Goal: Entertainment & Leisure: Browse casually

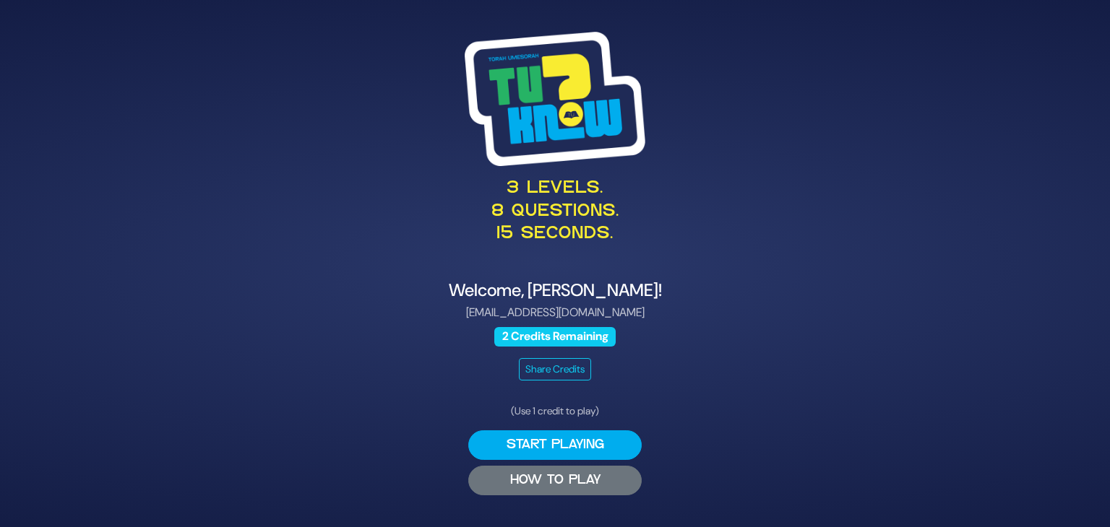
click at [552, 474] on button "HOW TO PLAY" at bounding box center [554, 481] width 173 height 30
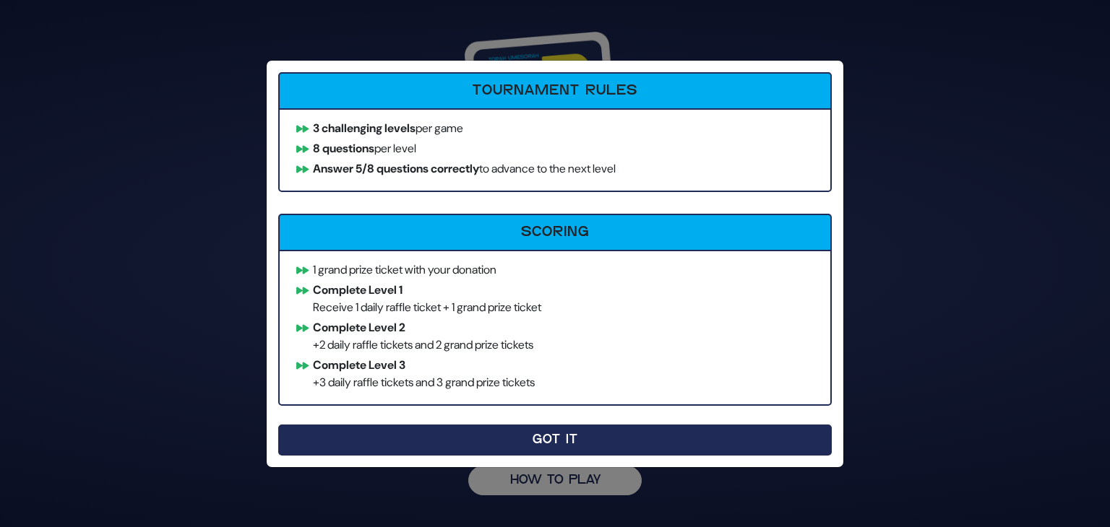
click at [531, 429] on button "Got It" at bounding box center [554, 440] width 553 height 31
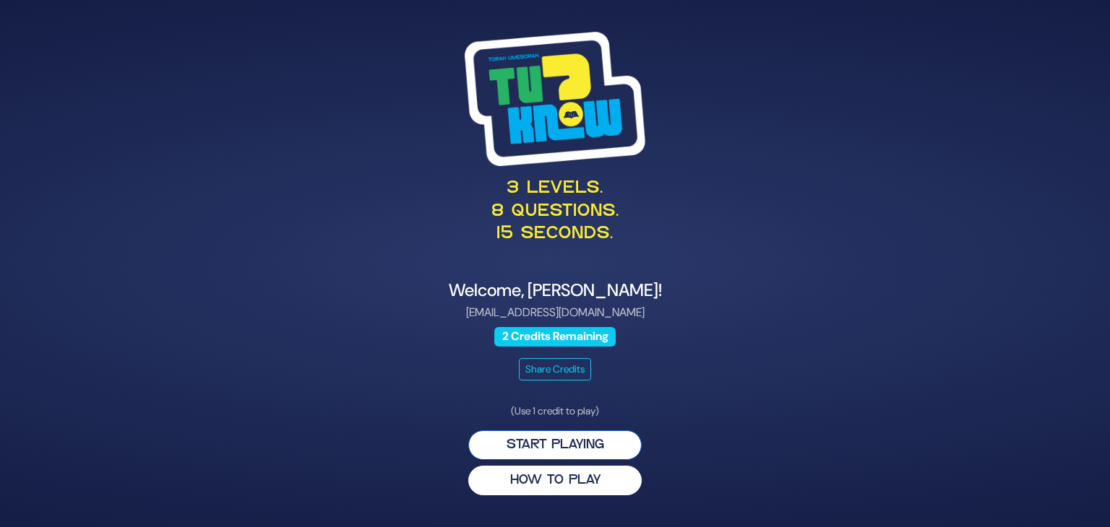
click at [552, 452] on button "Start Playing" at bounding box center [554, 446] width 173 height 30
click at [558, 437] on button "Start Playing" at bounding box center [554, 446] width 173 height 30
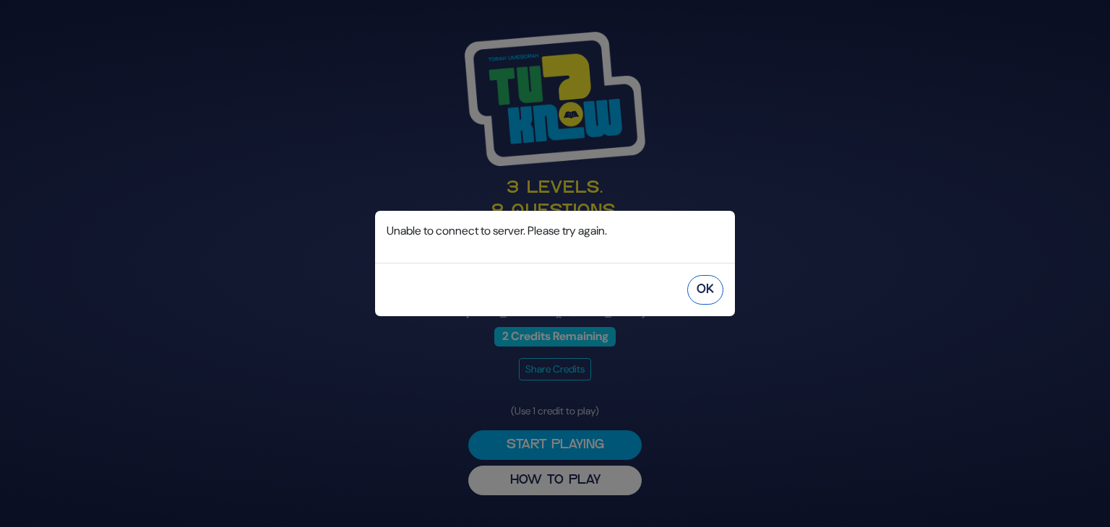
click at [710, 298] on button "OK" at bounding box center [705, 290] width 36 height 30
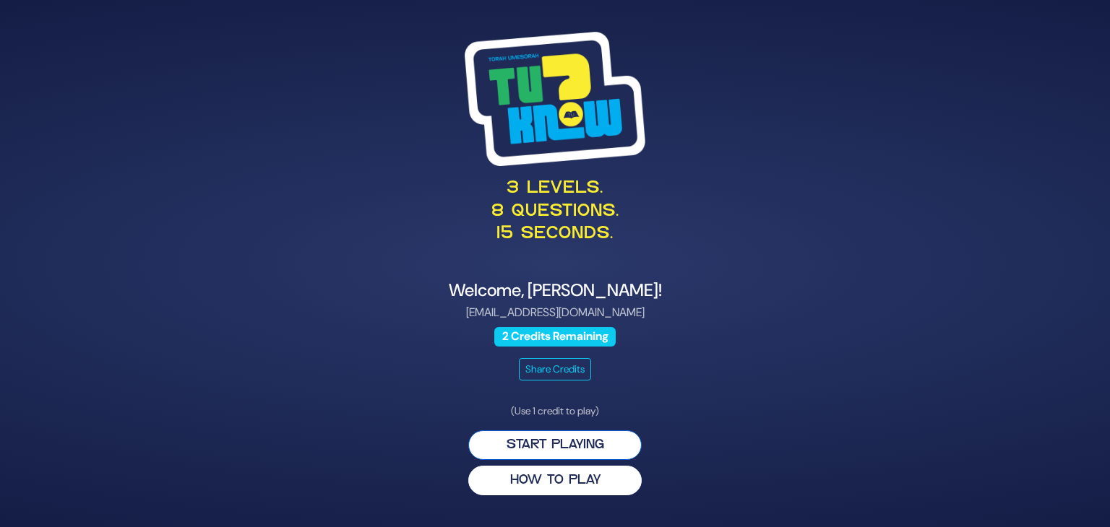
click at [575, 446] on button "Start Playing" at bounding box center [554, 446] width 173 height 30
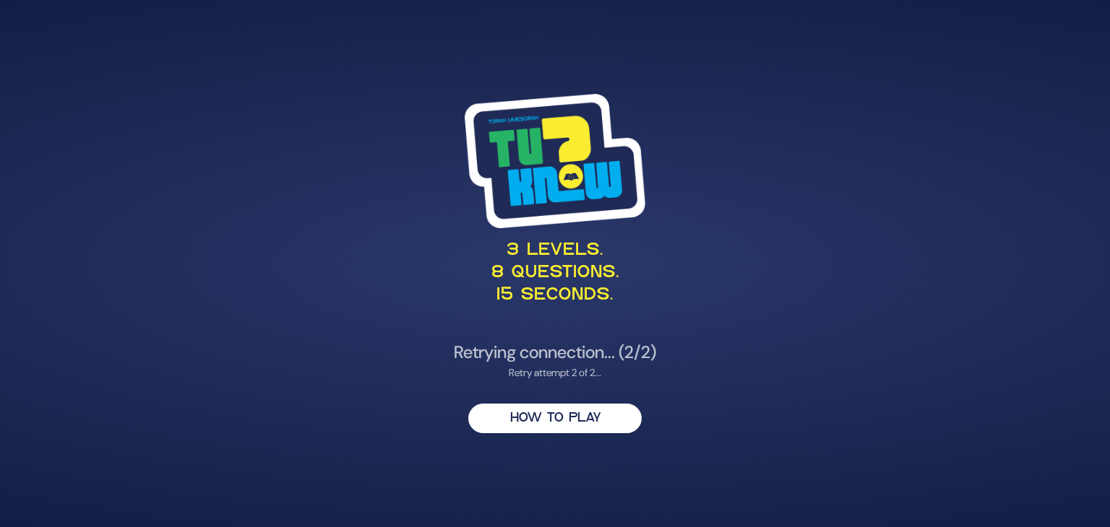
click at [966, 64] on div "3 levels. 8 questions. 15 seconds. Retrying connection... (2/2) Retry attempt 2…" at bounding box center [555, 263] width 1110 height 527
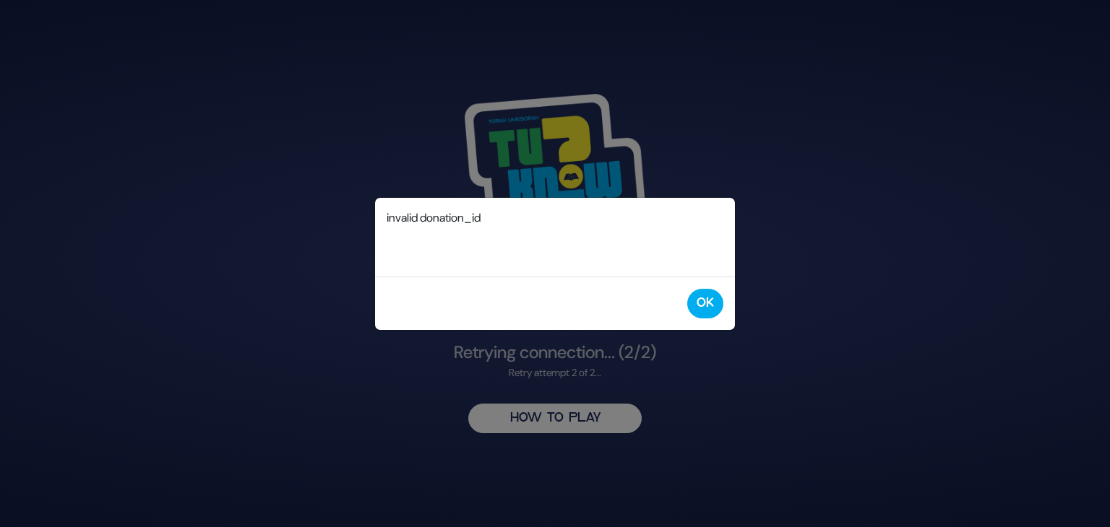
click at [715, 288] on div "OK" at bounding box center [555, 303] width 360 height 53
click at [700, 303] on button "OK" at bounding box center [705, 304] width 36 height 30
click at [714, 308] on button "OK" at bounding box center [705, 304] width 36 height 30
click at [727, 305] on div "OK" at bounding box center [555, 303] width 360 height 53
click at [702, 306] on button "OK" at bounding box center [705, 304] width 36 height 30
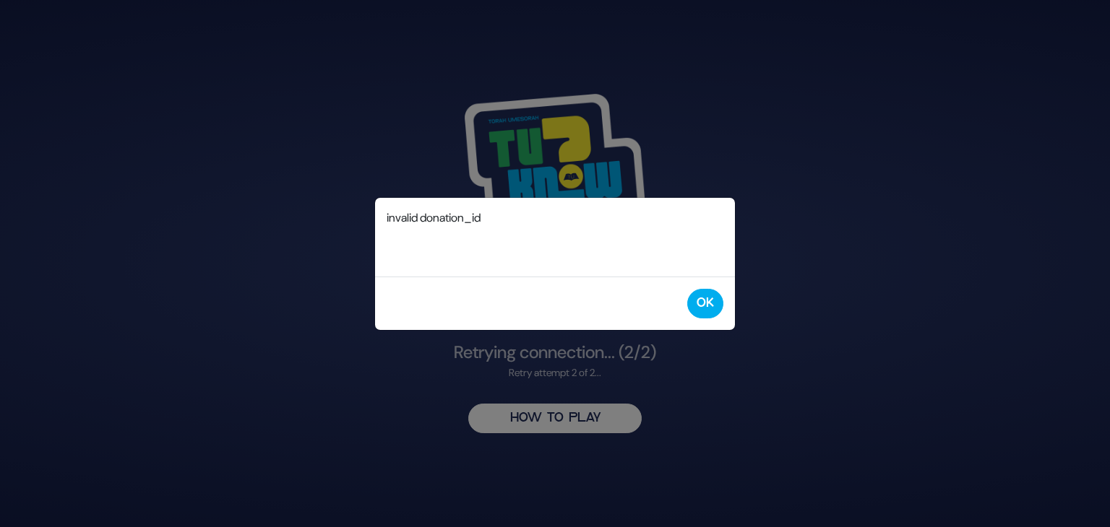
click at [699, 287] on div "OK" at bounding box center [555, 303] width 360 height 53
click at [699, 303] on button "OK" at bounding box center [705, 304] width 36 height 30
click at [708, 296] on button "OK" at bounding box center [705, 304] width 36 height 30
click at [717, 304] on button "OK" at bounding box center [705, 304] width 36 height 30
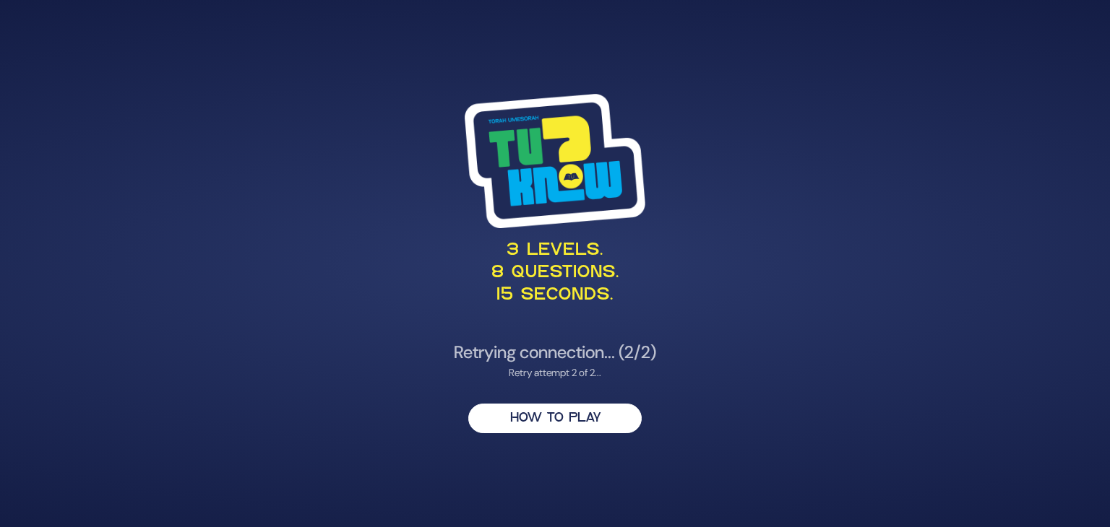
drag, startPoint x: 581, startPoint y: 417, endPoint x: 475, endPoint y: 314, distance: 147.6
click at [475, 314] on div "3 levels. 8 questions. 15 seconds." at bounding box center [554, 209] width 705 height 231
click at [677, 481] on div "3 levels. 8 questions. 15 seconds. Retrying connection... (2/2) Retry attempt 2…" at bounding box center [555, 263] width 1110 height 527
